Goal: Task Accomplishment & Management: Use online tool/utility

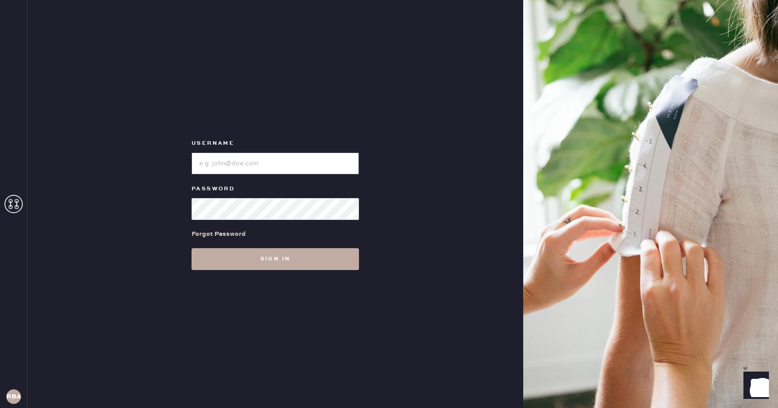
type input "Reformationboston"
click at [268, 258] on button "Sign in" at bounding box center [274, 259] width 167 height 22
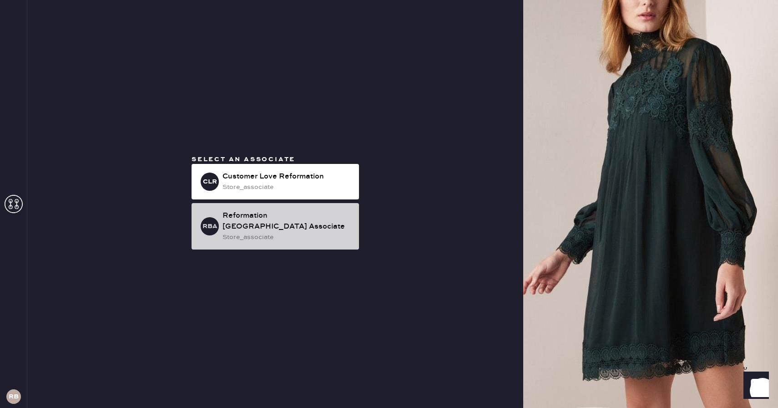
click at [256, 232] on div "store_associate" at bounding box center [286, 237] width 129 height 10
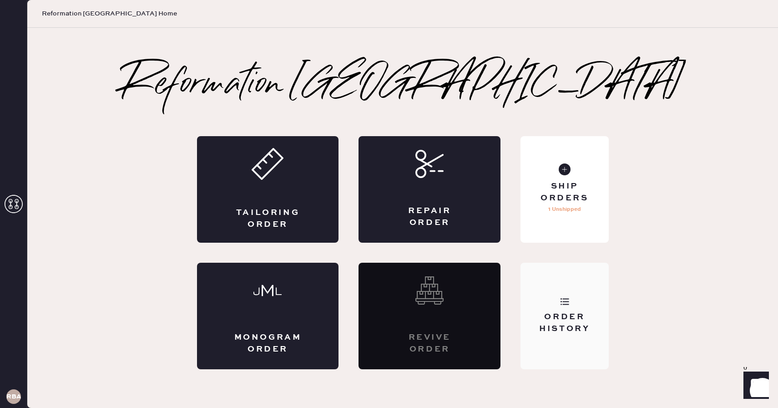
click at [568, 315] on div "Order History" at bounding box center [564, 322] width 73 height 23
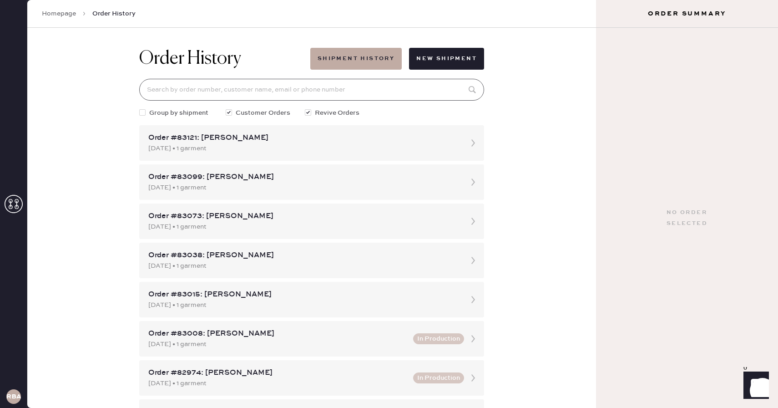
click at [255, 88] on input at bounding box center [311, 90] width 345 height 22
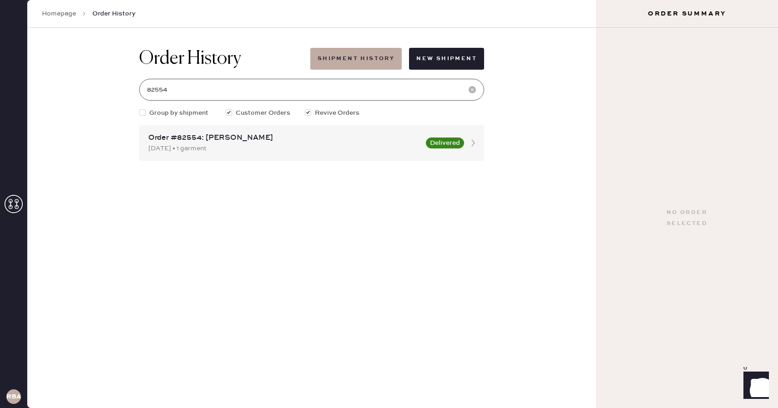
type input "82554"
